Goal: Register for event/course

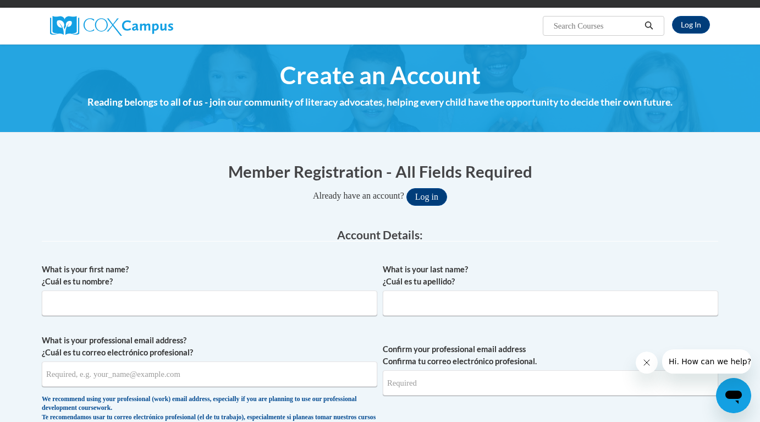
scroll to position [218, 0]
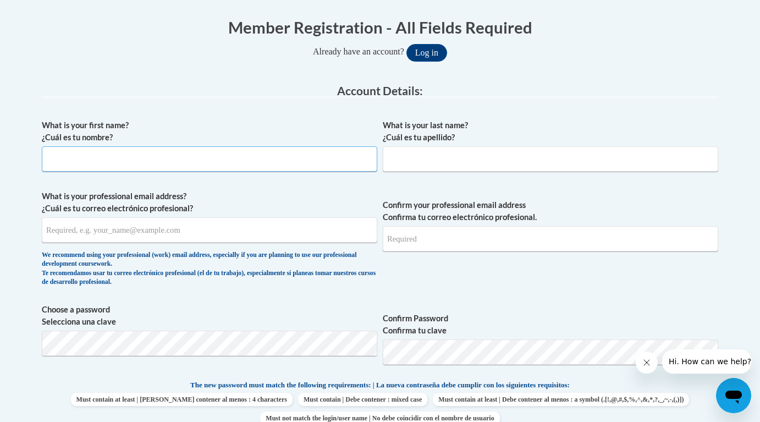
click at [123, 163] on input "What is your first name? ¿Cuál es tu nombre?" at bounding box center [209, 158] width 335 height 25
type input "Katherine"
click at [413, 160] on input "What is your last name? ¿Cuál es tu apellido?" at bounding box center [550, 158] width 335 height 25
type input "Herring"
click at [165, 231] on input "What is your professional email address? ¿Cuál es tu correo electrónico profesi…" at bounding box center [209, 229] width 335 height 25
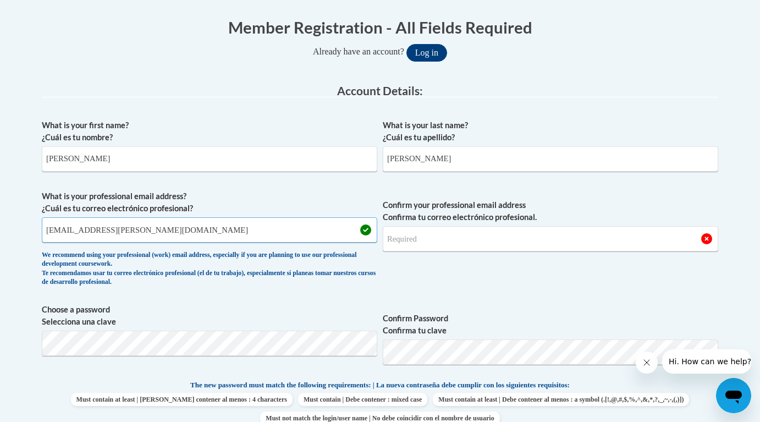
type input "kherring@pottsville.k12.pa.us"
click at [448, 240] on input "Confirm your professional email address Confirma tu correo electrónico profesio…" at bounding box center [550, 238] width 335 height 25
type input "kherring@pottsville.k12.pa.us"
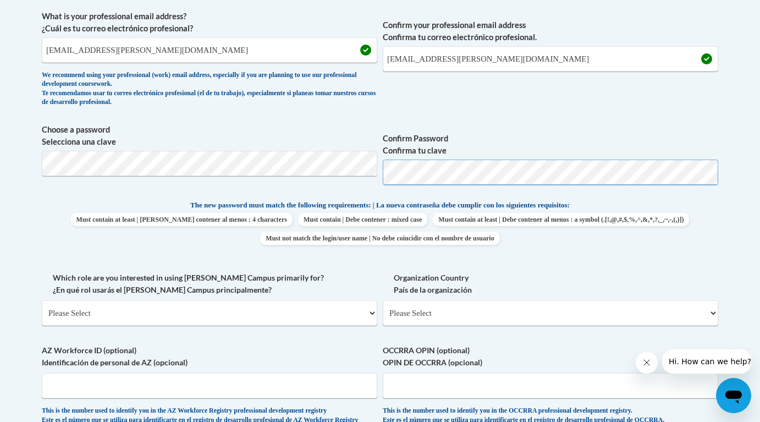
scroll to position [408, 0]
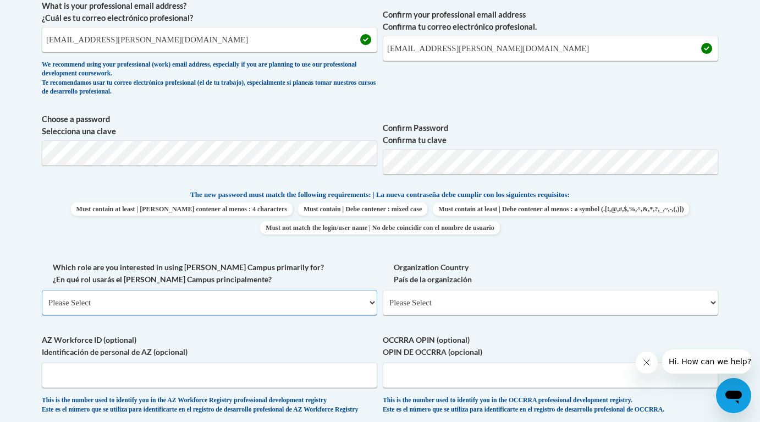
click at [171, 309] on select "Please Select College/University | Colegio/Universidad Community/Nonprofit Part…" at bounding box center [209, 302] width 335 height 25
select select "fbf2d438-af2f-41f8-98f1-81c410e29de3"
click at [42, 290] on select "Please Select College/University | Colegio/Universidad Community/Nonprofit Part…" at bounding box center [209, 302] width 335 height 25
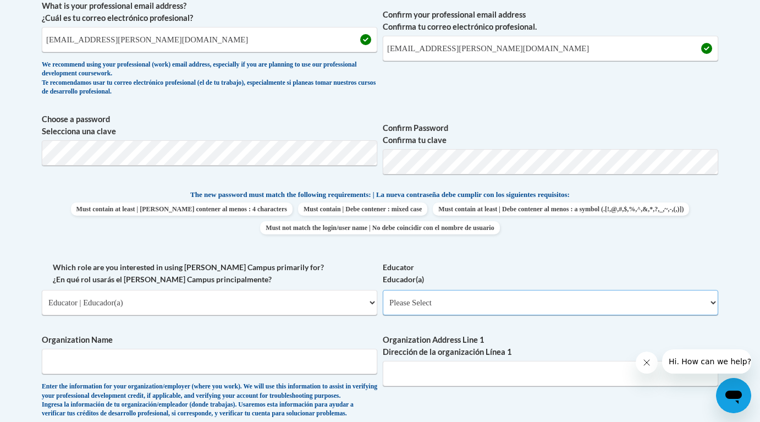
click at [465, 303] on select "Please Select Early Learning/Daycare Teacher/Family Home Care Provider | Maestr…" at bounding box center [550, 302] width 335 height 25
select select "8e40623d-54d0-45cd-9f92-5df65cd3f8cf"
click at [383, 290] on select "Please Select Early Learning/Daycare Teacher/Family Home Care Provider | Maestr…" at bounding box center [550, 302] width 335 height 25
click at [293, 336] on label "Organization Name" at bounding box center [209, 340] width 335 height 12
click at [293, 349] on input "Organization Name" at bounding box center [209, 361] width 335 height 25
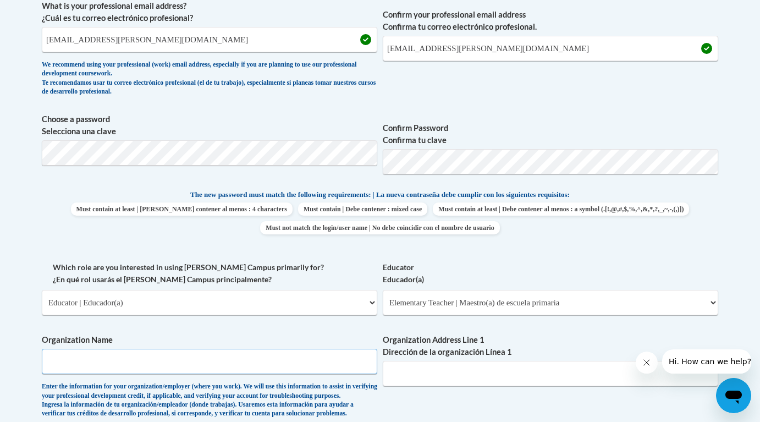
click at [288, 367] on input "Organization Name" at bounding box center [209, 361] width 335 height 25
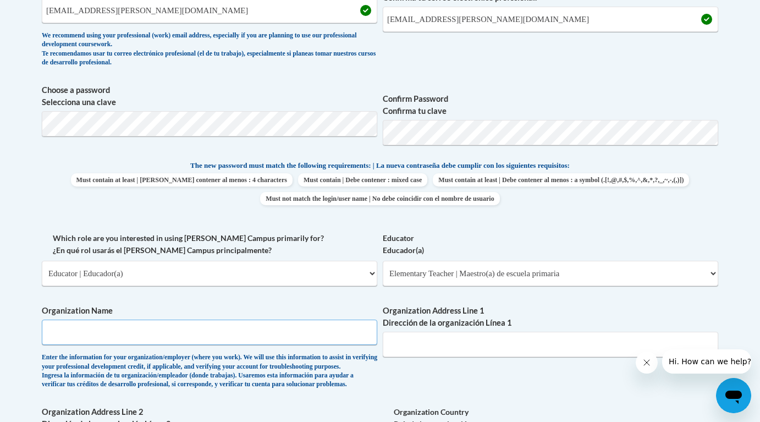
scroll to position [457, 0]
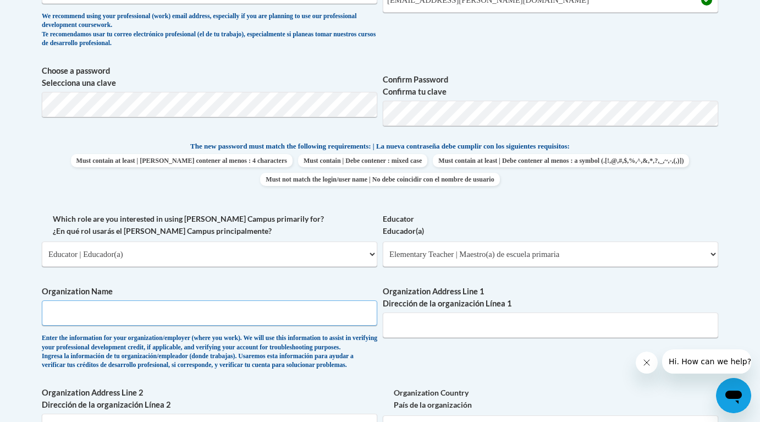
click at [79, 314] on input "Organization Name" at bounding box center [209, 312] width 335 height 25
type input "John S Clarke Elementary"
click at [443, 325] on input "Organization Address Line 1 Dirección de la organización Línea 1" at bounding box center [550, 324] width 335 height 25
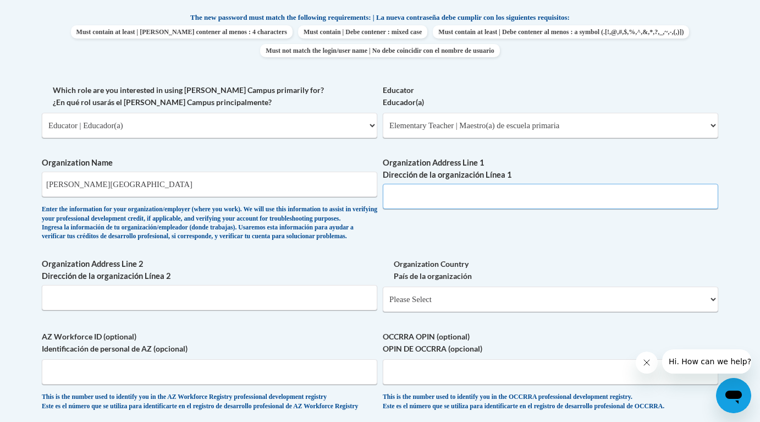
paste input "601 North 16th Street"
type input "601 North 16th Street"
click at [104, 310] on input "Organization Address Line 2 Dirección de la organización Línea 2" at bounding box center [209, 297] width 335 height 25
click at [427, 312] on select "Please Select United States | Estados Unidos Outside of the United States | Fue…" at bounding box center [550, 298] width 335 height 25
select select "ad49bcad-a171-4b2e-b99c-48b446064914"
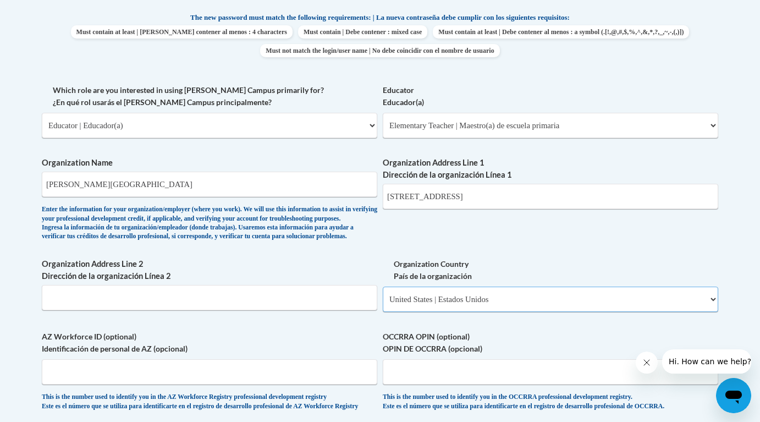
click at [383, 304] on select "Please Select United States | Estados Unidos Outside of the United States | Fue…" at bounding box center [550, 298] width 335 height 25
select select
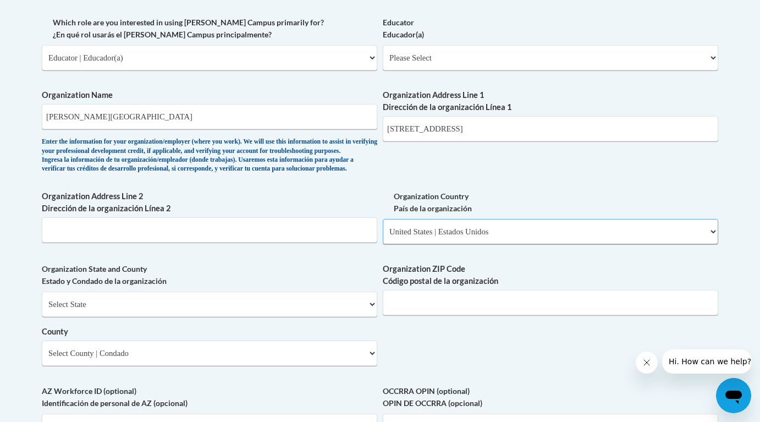
scroll to position [677, 0]
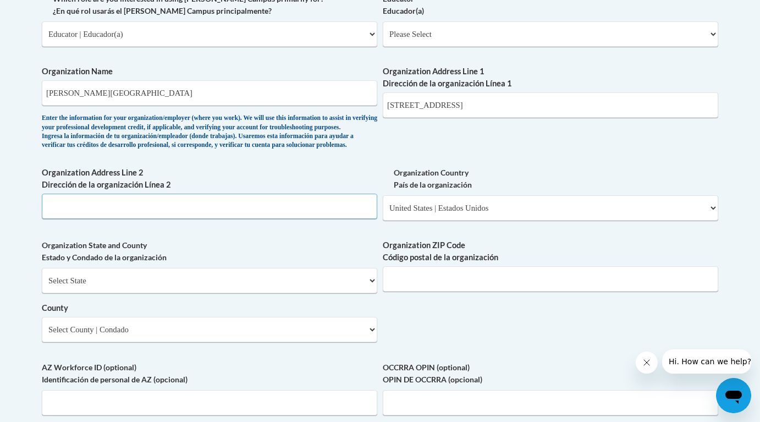
click at [90, 219] on input "Organization Address Line 2 Dirección de la organización Línea 2" at bounding box center [209, 205] width 335 height 25
click at [125, 293] on select "Select State Alabama Alaska Arizona Arkansas California Colorado Connecticut De…" at bounding box center [209, 280] width 335 height 25
select select "Pennsylvania"
click at [42, 285] on select "Select State Alabama Alaska Arizona Arkansas California Colorado Connecticut De…" at bounding box center [209, 280] width 335 height 25
click at [432, 291] on input "Organization ZIP Code Código postal de la organización" at bounding box center [550, 278] width 335 height 25
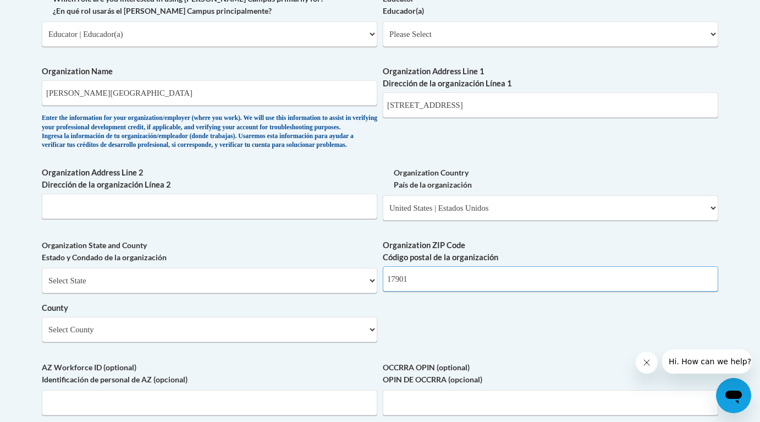
type input "17901"
click at [187, 342] on select "Select County Adams Allegheny Armstrong Beaver Bedford Berks Blair Bradford Buc…" at bounding box center [209, 329] width 335 height 25
select select "Schuylkill"
click at [42, 334] on select "Select County Adams Allegheny Armstrong Beaver Bedford Berks Blair Bradford Buc…" at bounding box center [209, 329] width 335 height 25
click at [492, 349] on div "What is your first name? ¿Cuál es tu nombre? Katherine What is your last name? …" at bounding box center [380, 53] width 676 height 797
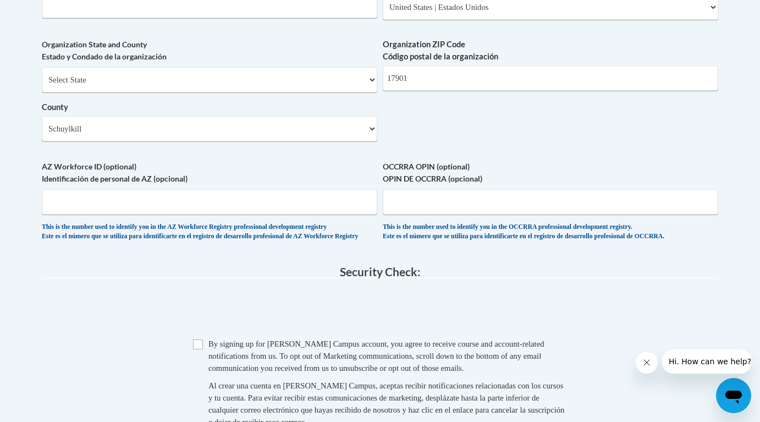
scroll to position [903, 0]
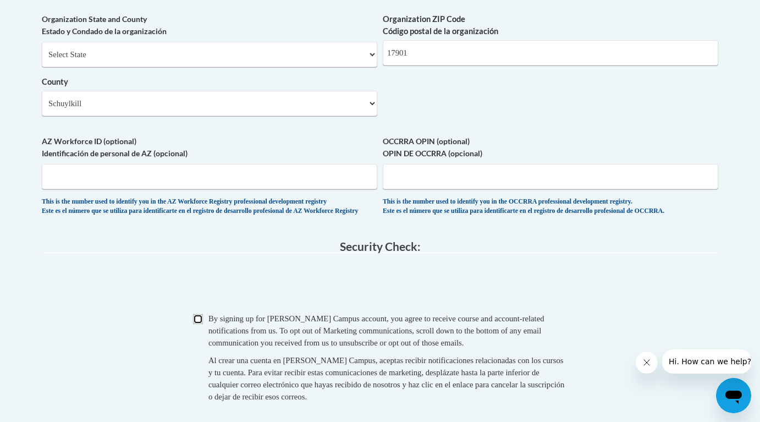
click at [195, 324] on input "Checkbox" at bounding box center [198, 319] width 10 height 10
checkbox input "true"
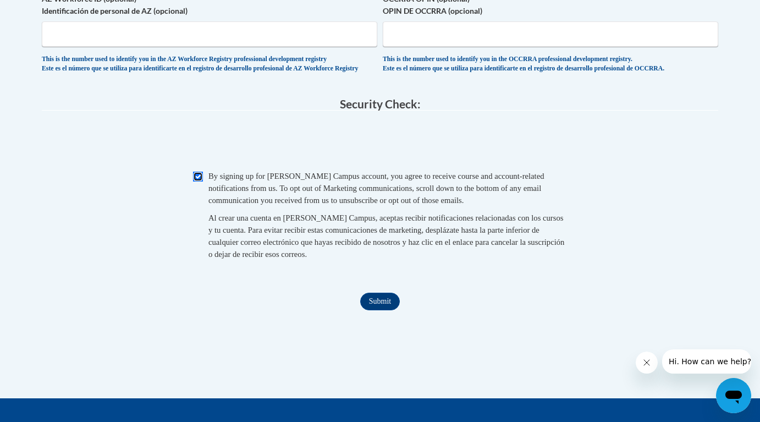
scroll to position [1176, 0]
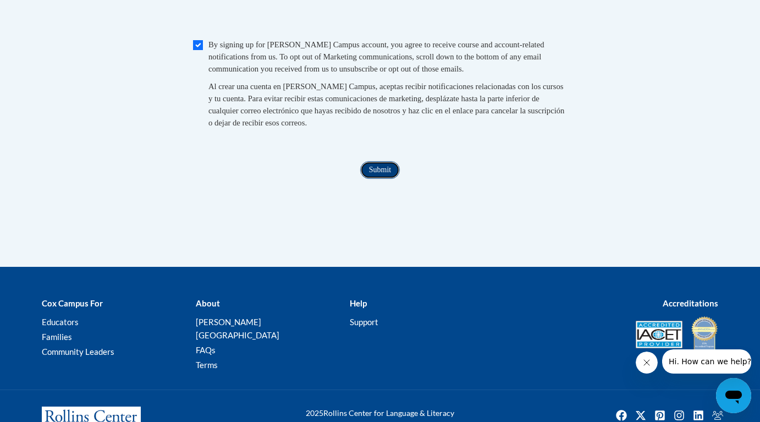
click at [372, 179] on input "Submit" at bounding box center [380, 170] width 40 height 18
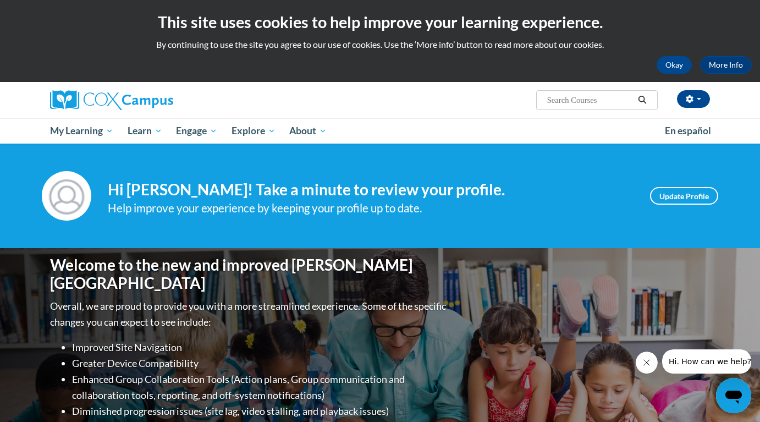
scroll to position [35, 0]
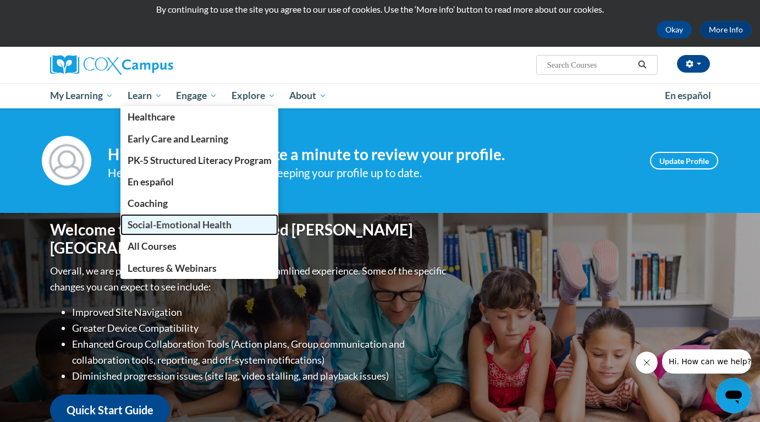
click at [208, 223] on span "Social-Emotional Health" at bounding box center [180, 225] width 104 height 12
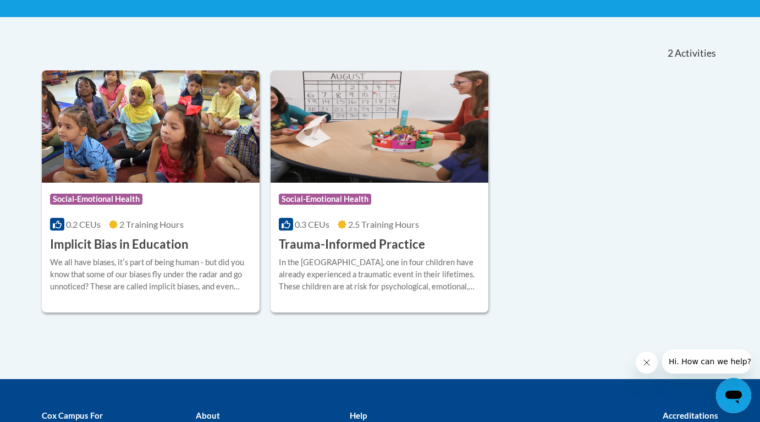
scroll to position [214, 0]
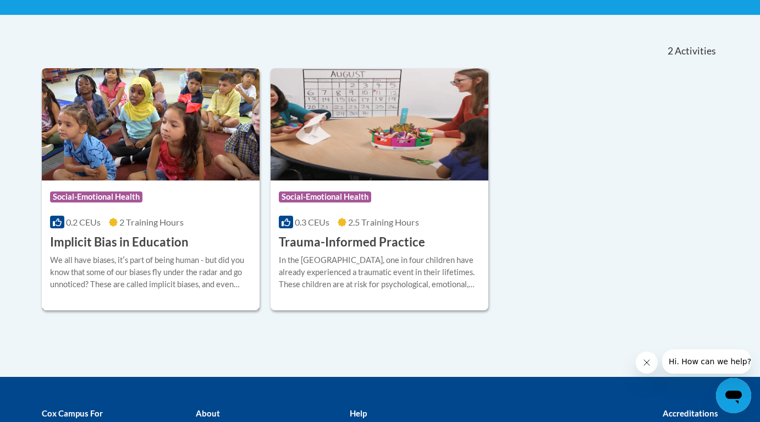
click at [131, 141] on img at bounding box center [151, 124] width 218 height 112
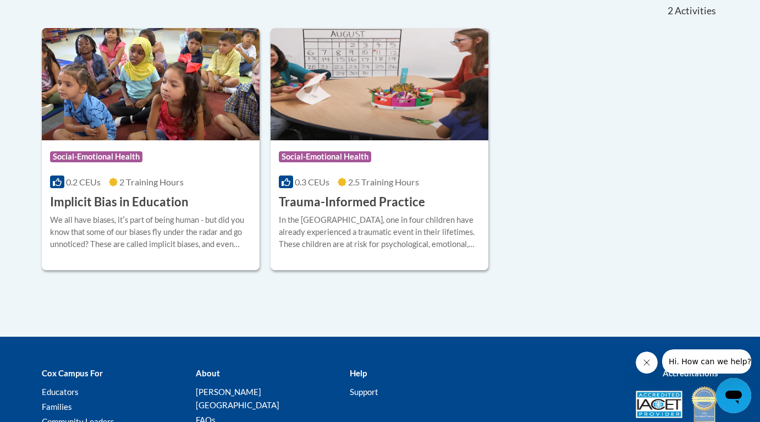
scroll to position [254, 0]
click at [360, 203] on h3 "Trauma-Informed Practice" at bounding box center [352, 201] width 146 height 17
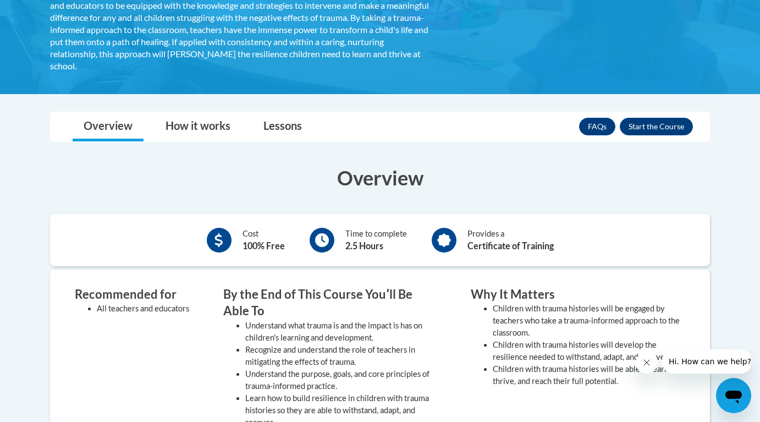
scroll to position [353, 0]
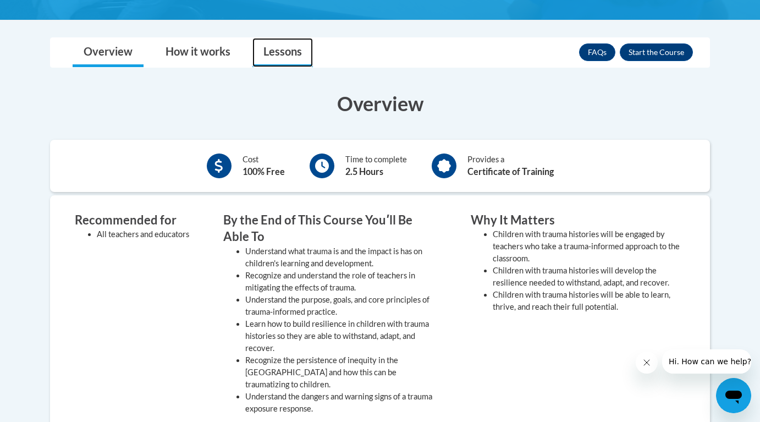
click at [287, 50] on link "Lessons" at bounding box center [282, 52] width 60 height 29
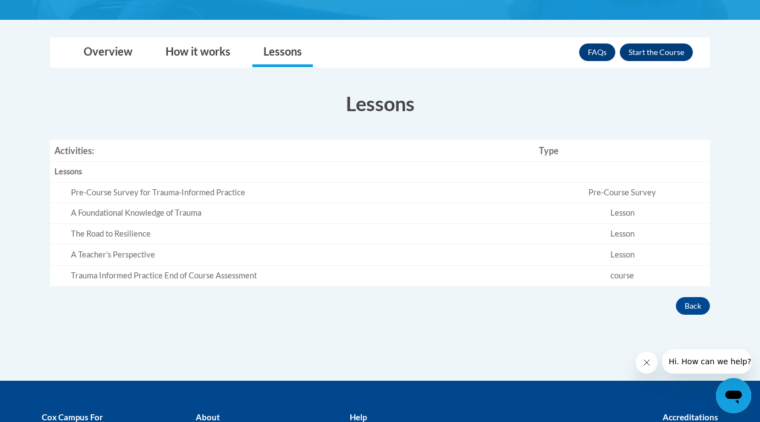
click at [206, 191] on div "Pre-Course Survey for Trauma-Informed Practice" at bounding box center [300, 193] width 459 height 12
click at [631, 191] on td "Pre-Course Survey" at bounding box center [621, 192] width 175 height 21
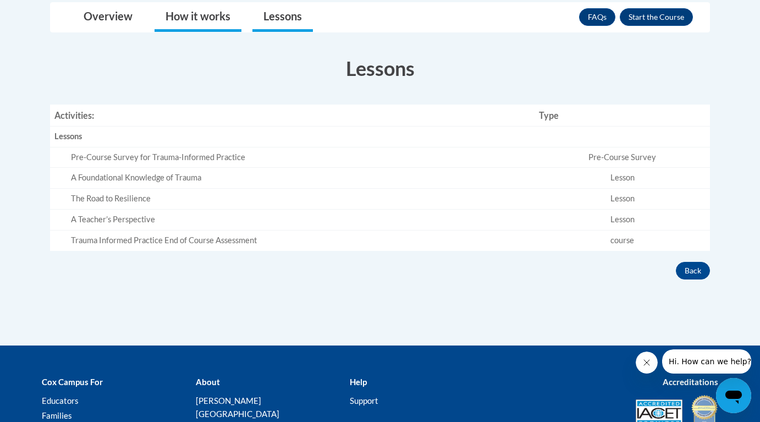
scroll to position [240, 0]
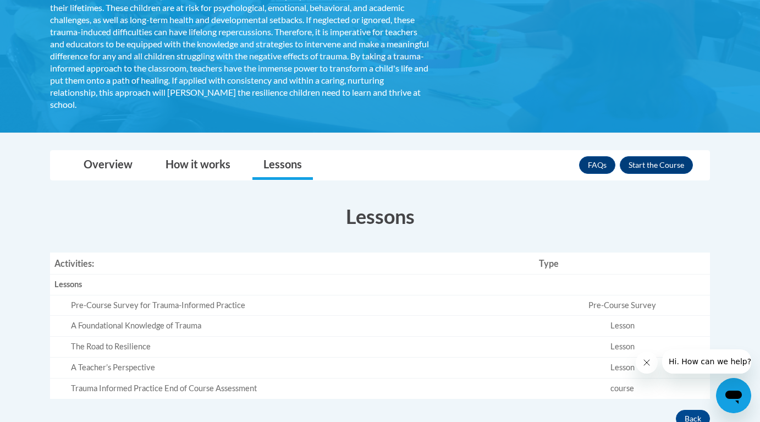
click at [117, 307] on div "Pre-Course Survey for Trauma-Informed Practice" at bounding box center [300, 306] width 459 height 12
click at [106, 170] on link "Overview" at bounding box center [108, 165] width 71 height 29
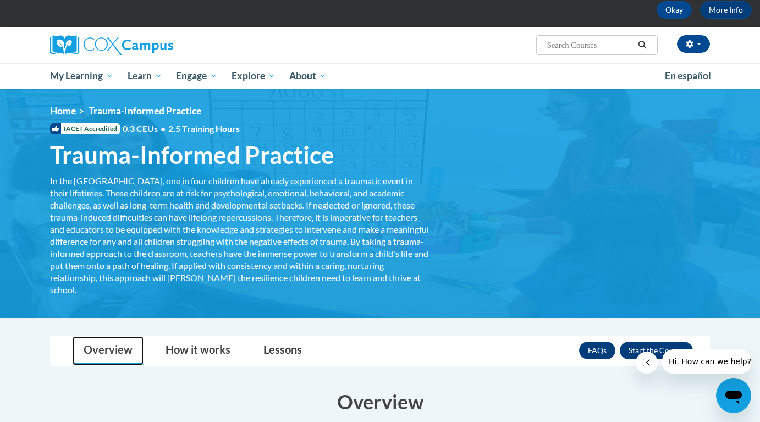
scroll to position [236, 0]
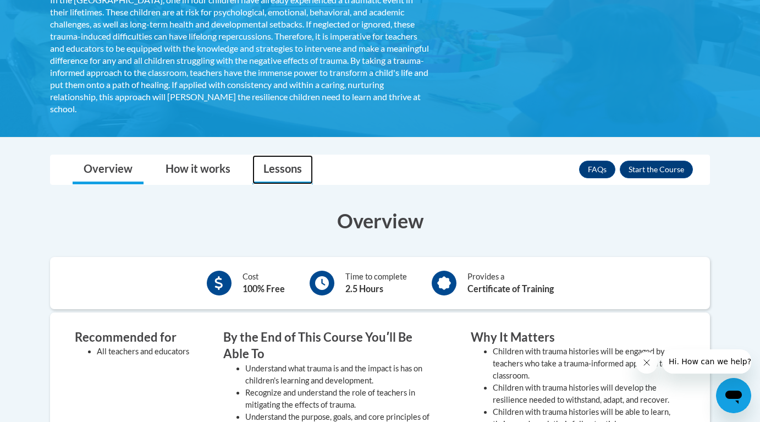
click at [286, 172] on link "Lessons" at bounding box center [282, 169] width 60 height 29
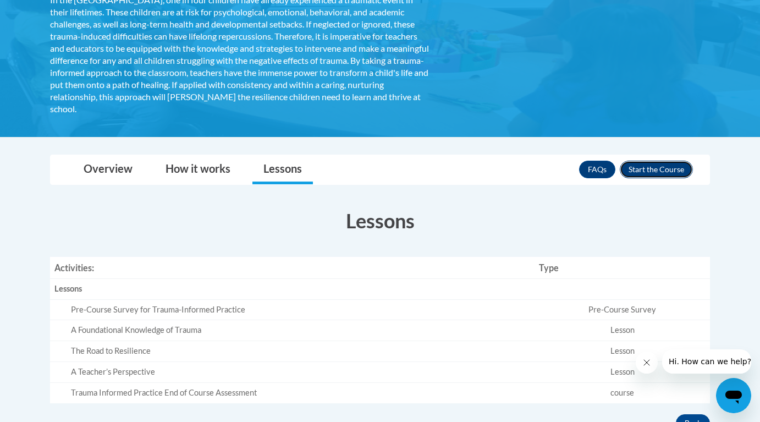
click at [654, 167] on button "Enroll" at bounding box center [656, 170] width 73 height 18
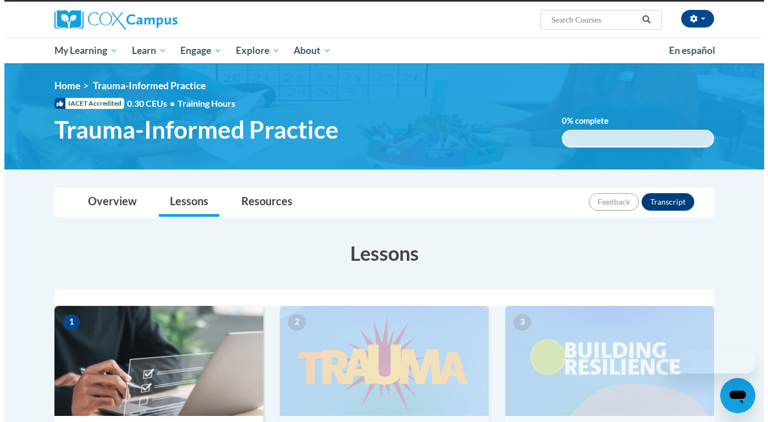
scroll to position [233, 0]
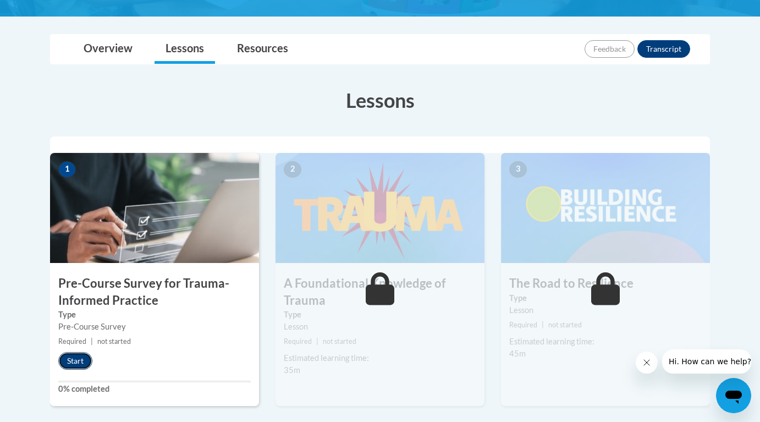
click at [80, 359] on button "Start" at bounding box center [75, 361] width 34 height 18
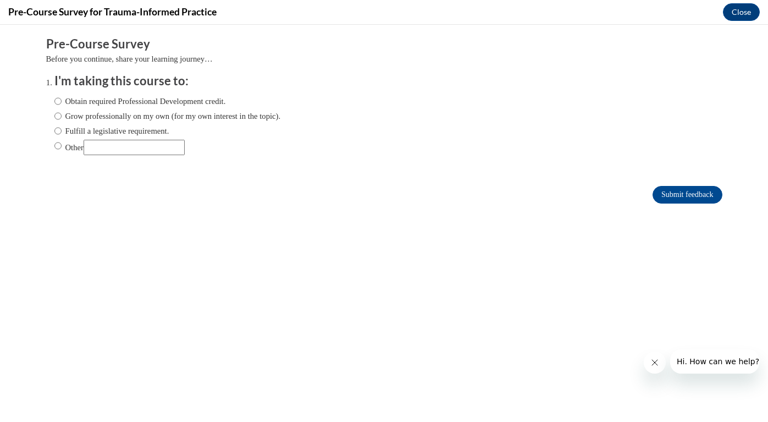
scroll to position [0, 0]
click at [54, 102] on input "Obtain required Professional Development credit." at bounding box center [57, 101] width 7 height 12
radio input "true"
click at [672, 192] on input "Submit feedback" at bounding box center [687, 195] width 69 height 18
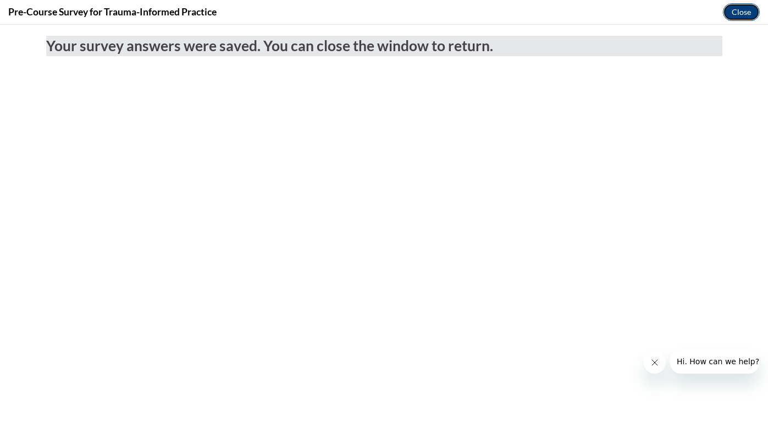
click at [737, 15] on button "Close" at bounding box center [741, 12] width 37 height 18
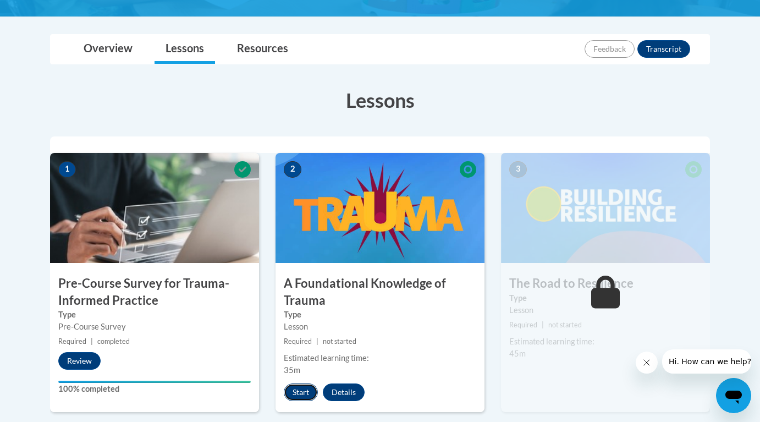
click at [299, 389] on button "Start" at bounding box center [301, 392] width 34 height 18
